Goal: Transaction & Acquisition: Purchase product/service

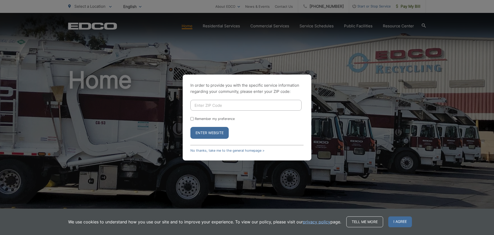
click at [215, 102] on input "Enter ZIP Code" at bounding box center [246, 105] width 111 height 11
type input "92083"
click at [213, 132] on button "Enter Website" at bounding box center [210, 133] width 38 height 12
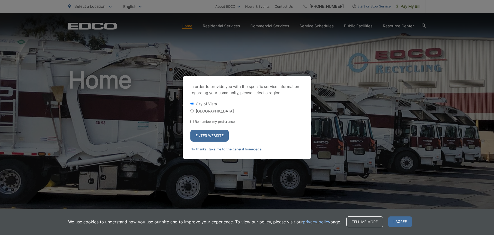
drag, startPoint x: 218, startPoint y: 134, endPoint x: 199, endPoint y: 111, distance: 29.9
click at [199, 111] on form "City of [GEOGRAPHIC_DATA] Remember my preference Enter Website" at bounding box center [247, 121] width 113 height 40
click at [194, 110] on div "[GEOGRAPHIC_DATA]" at bounding box center [247, 110] width 113 height 5
click at [192, 110] on input "[GEOGRAPHIC_DATA]" at bounding box center [192, 110] width 3 height 3
radio input "true"
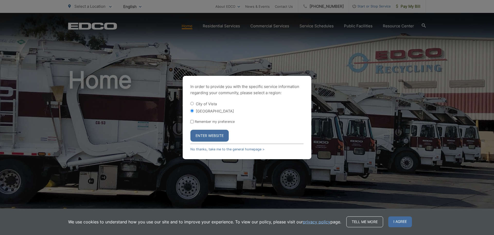
click at [200, 134] on button "Enter Website" at bounding box center [210, 136] width 38 height 12
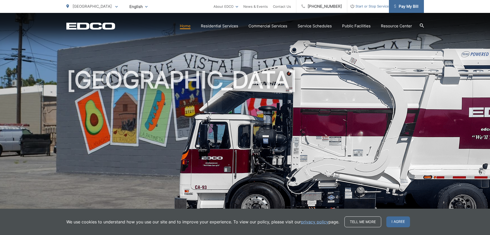
click at [401, 8] on span "Pay My Bill" at bounding box center [406, 6] width 24 height 6
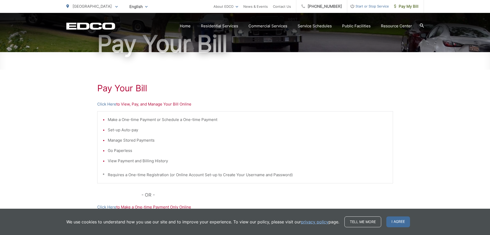
scroll to position [51, 0]
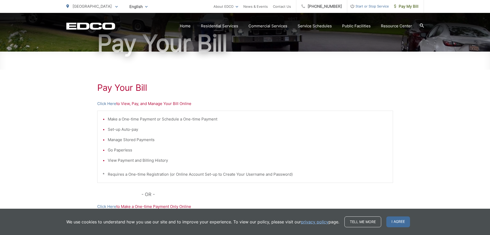
click at [122, 104] on p "Click Here to View, Pay, and Manage Your Bill Online" at bounding box center [245, 103] width 296 height 6
click at [125, 104] on p "Click Here to View, Pay, and Manage Your Bill Online" at bounding box center [245, 103] width 296 height 6
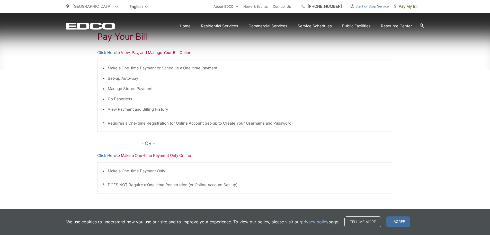
scroll to position [103, 0]
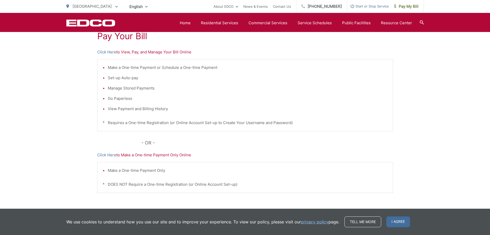
click at [119, 53] on p "Click Here to View, Pay, and Manage Your Bill Online" at bounding box center [245, 52] width 296 height 6
click at [112, 51] on link "Click Here" at bounding box center [106, 52] width 19 height 6
